Goal: Task Accomplishment & Management: Manage account settings

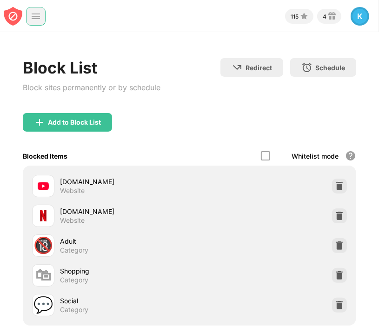
click at [35, 18] on img at bounding box center [35, 16] width 9 height 9
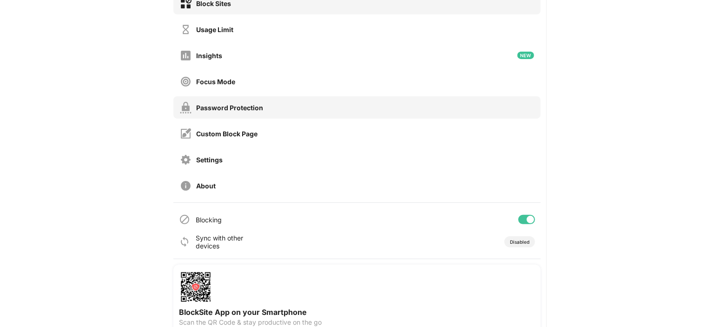
scroll to position [82, 0]
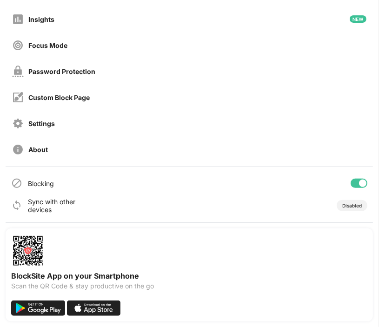
click at [359, 183] on div at bounding box center [362, 182] width 7 height 7
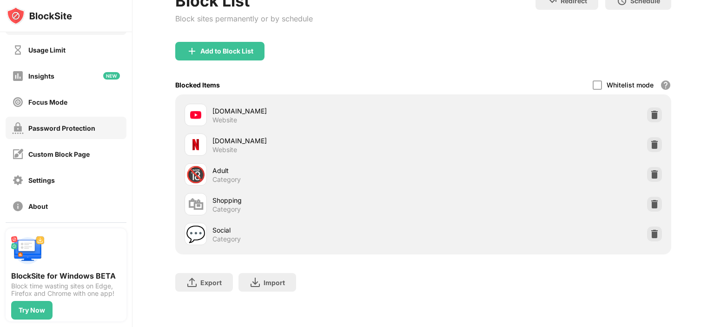
scroll to position [81, 0]
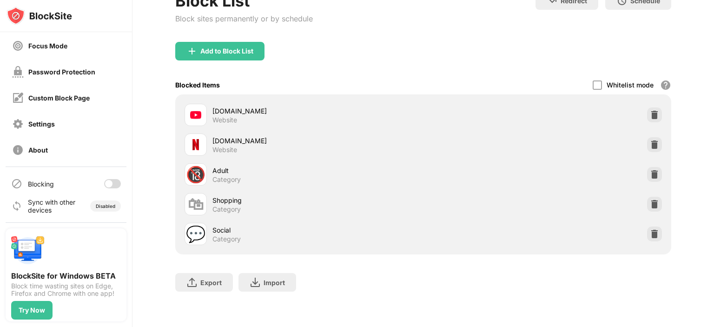
click at [105, 186] on div at bounding box center [108, 183] width 7 height 7
click at [113, 186] on div at bounding box center [116, 183] width 7 height 7
click at [106, 182] on div at bounding box center [112, 183] width 17 height 9
